Goal: Information Seeking & Learning: Learn about a topic

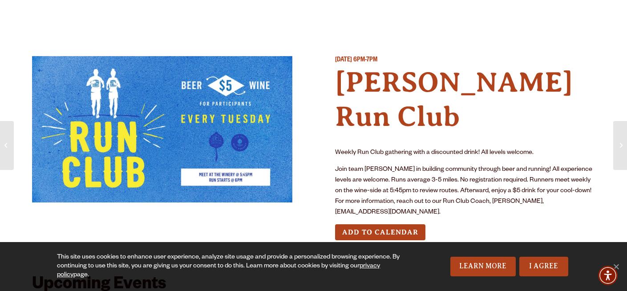
click at [328, 242] on div "This site uses cookies to enhance user experience, analyze site usage and provi…" at bounding box center [313, 266] width 627 height 49
drag, startPoint x: 547, startPoint y: 83, endPoint x: 320, endPoint y: 65, distance: 227.7
click at [320, 65] on div "[DATE] 6PM-7PM [PERSON_NAME] Run Club Weekly Run Club gathering with a discount…" at bounding box center [313, 155] width 563 height 198
click at [425, 81] on h4 "[PERSON_NAME] Run Club" at bounding box center [465, 99] width 260 height 69
drag, startPoint x: 539, startPoint y: 87, endPoint x: 343, endPoint y: 69, distance: 196.6
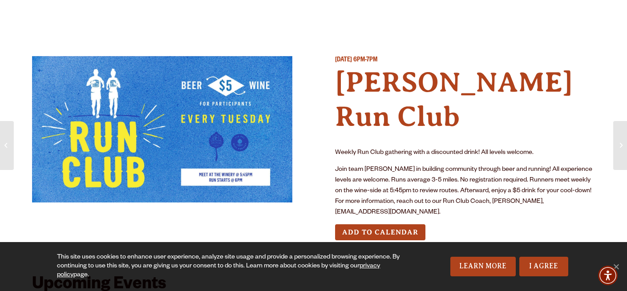
click at [343, 69] on h4 "Odell Run Club" at bounding box center [465, 99] width 260 height 69
copy h4 "Odell Run Club"
